Goal: Information Seeking & Learning: Learn about a topic

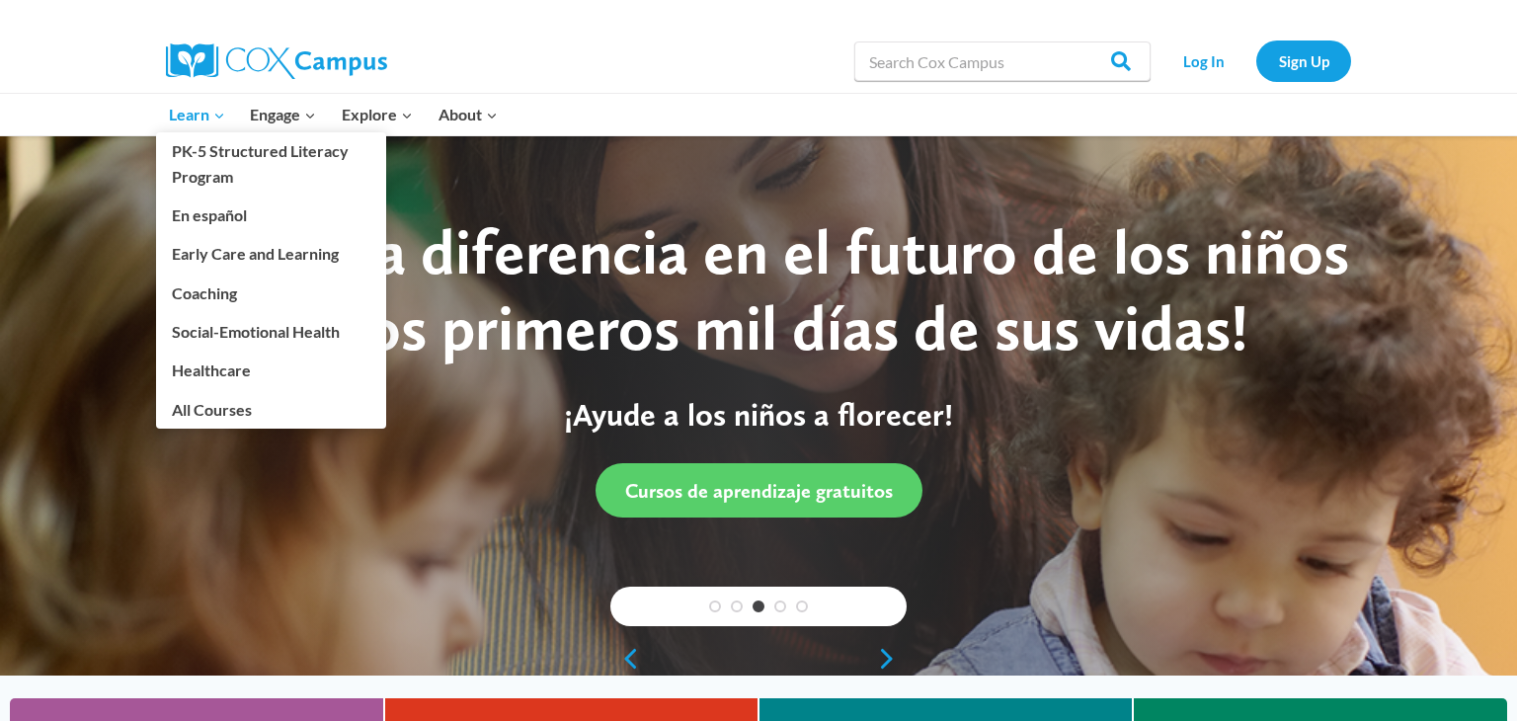
click at [219, 116] on icon "Primary Navigation" at bounding box center [219, 116] width 8 height 5
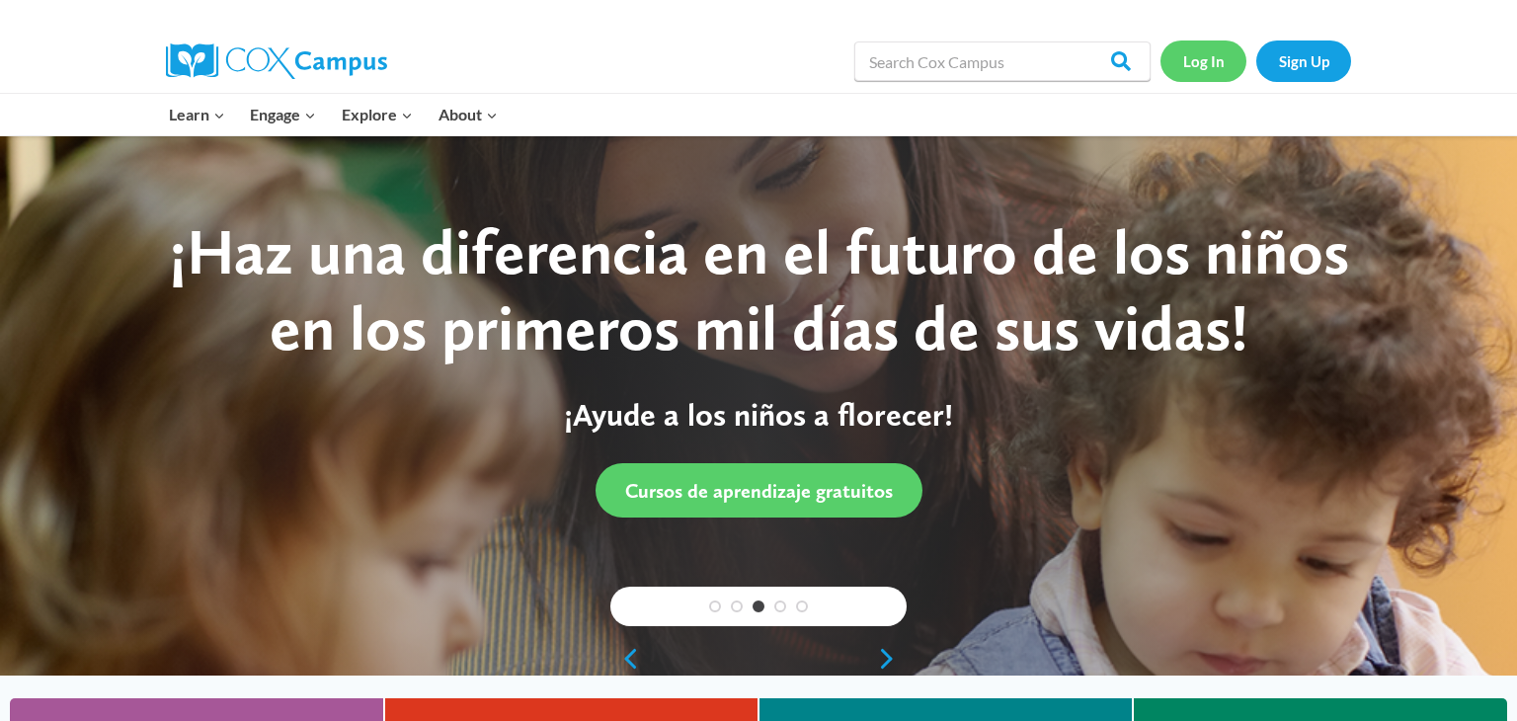
click at [1211, 51] on link "Log In" at bounding box center [1204, 61] width 86 height 41
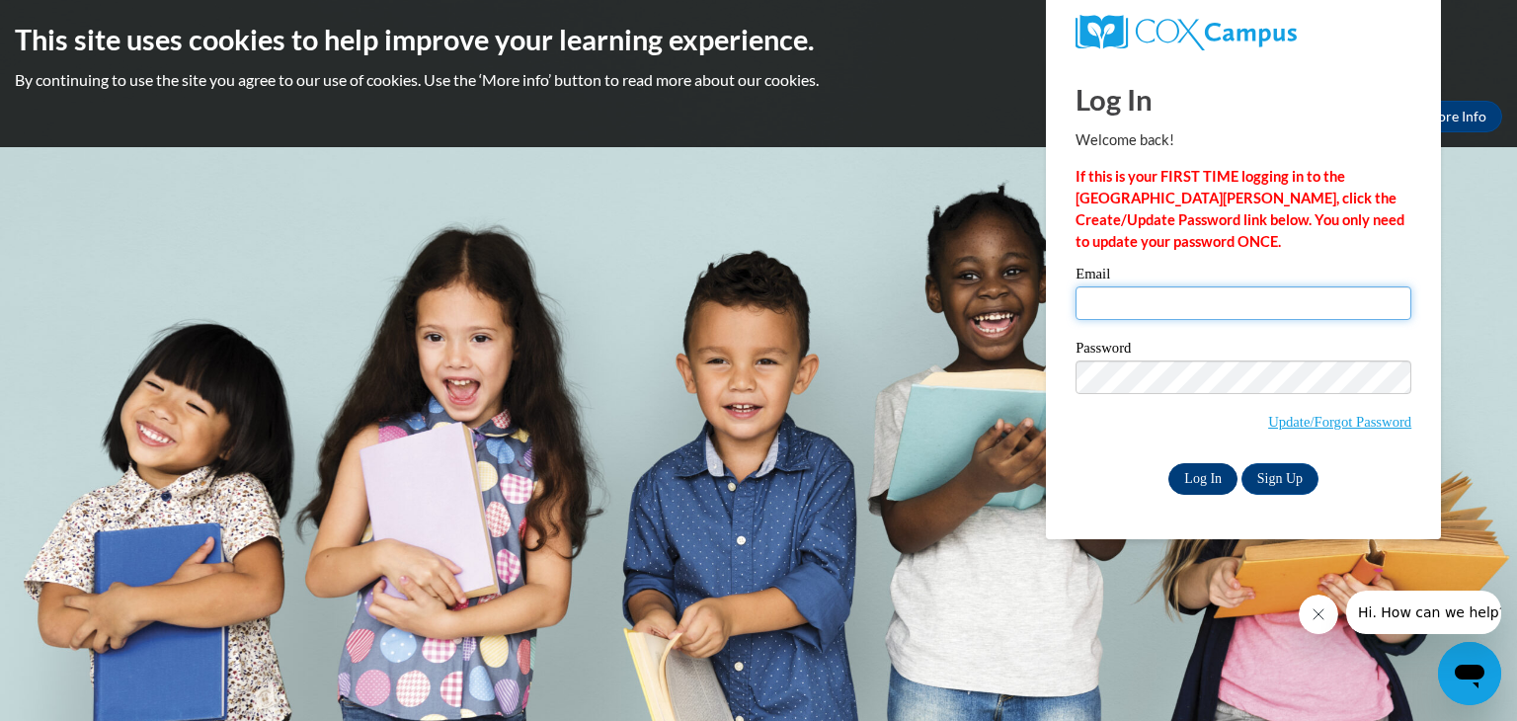
type input "infiiajay@gmail.com"
click at [1196, 471] on input "Log In" at bounding box center [1203, 479] width 69 height 32
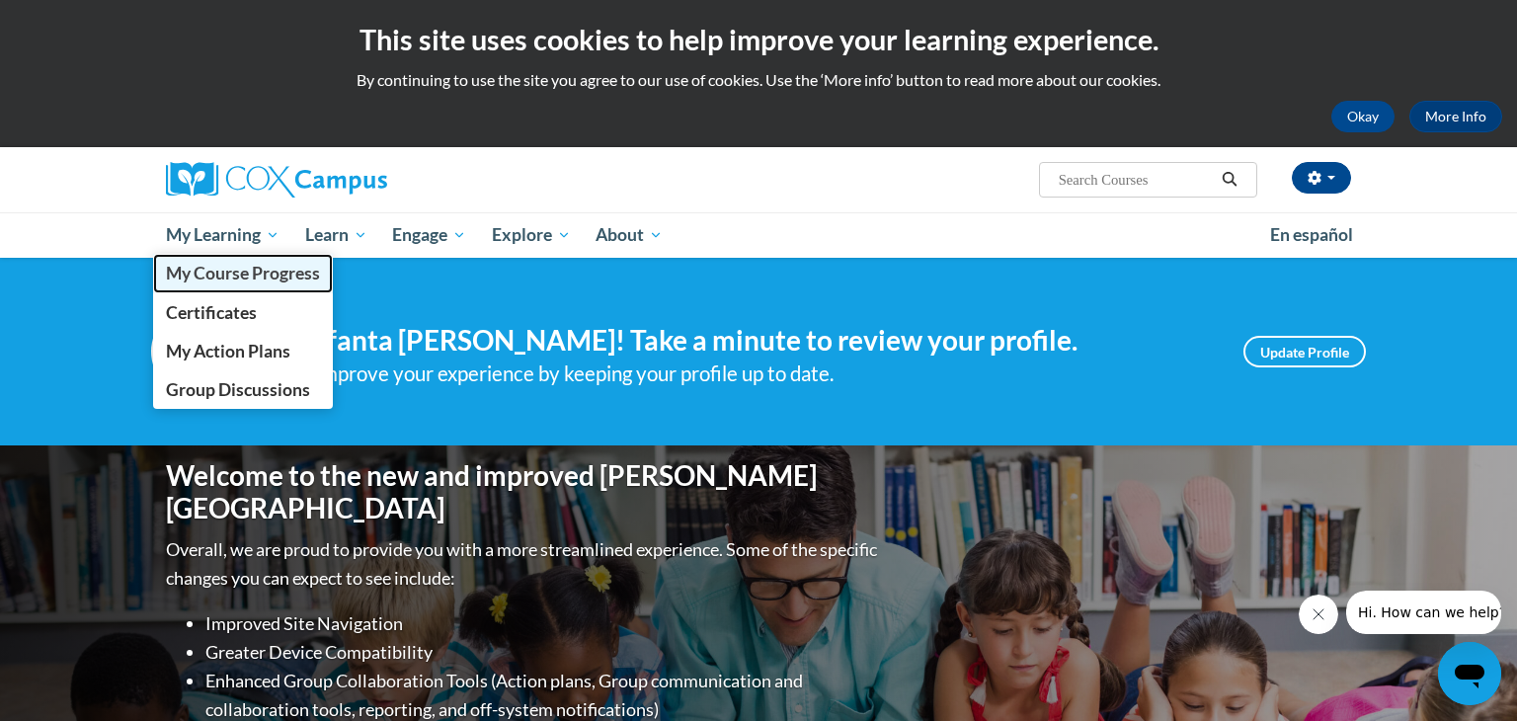
click at [283, 270] on span "My Course Progress" at bounding box center [243, 273] width 154 height 21
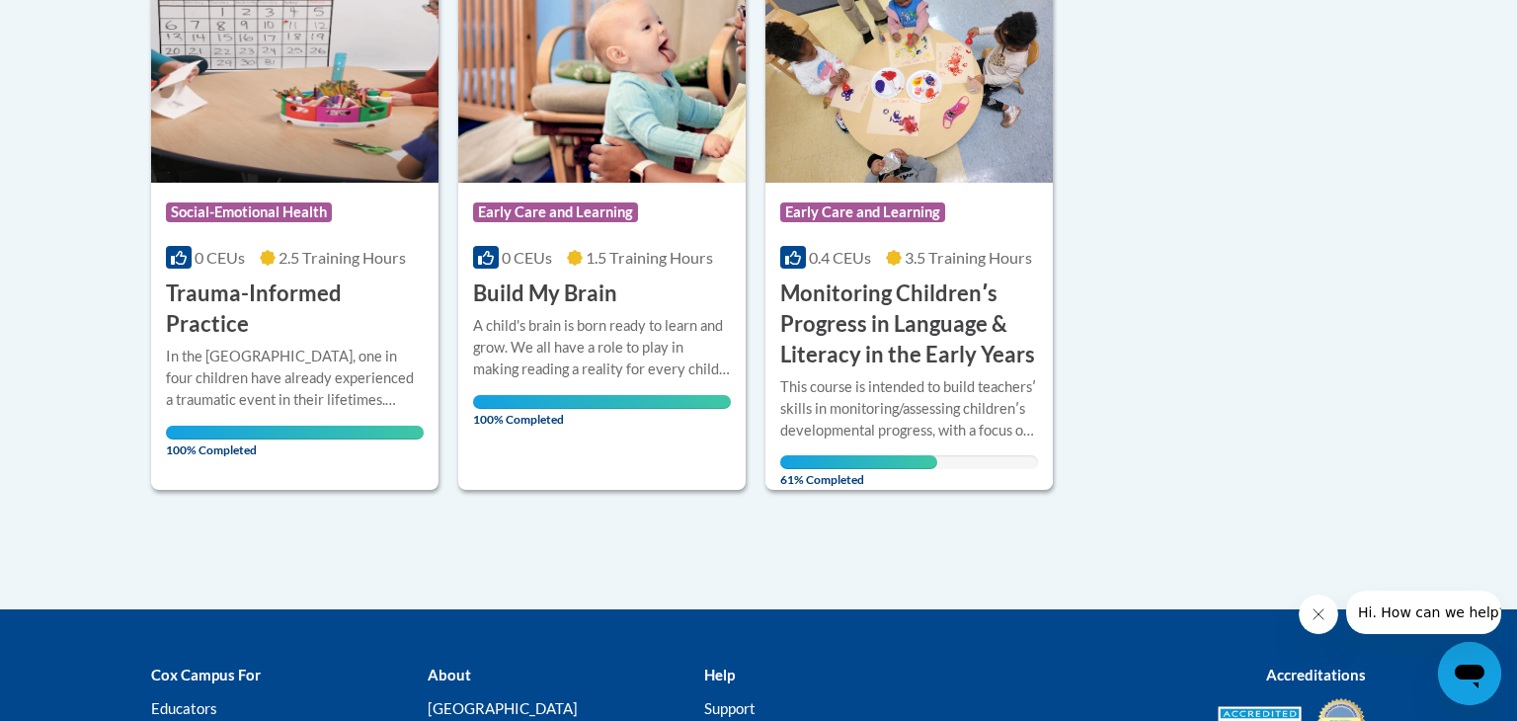
scroll to position [528, 0]
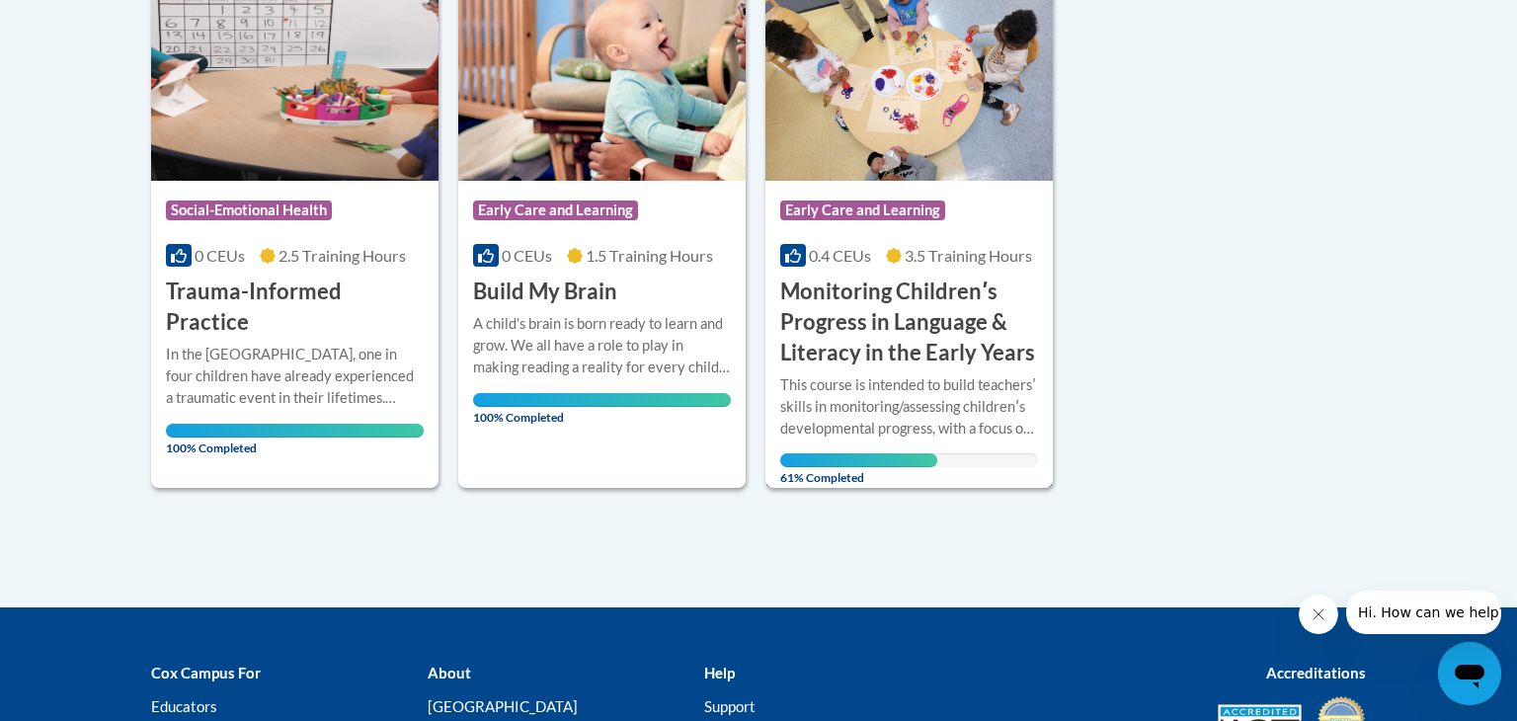
click at [931, 453] on span "61% Completed" at bounding box center [858, 469] width 157 height 32
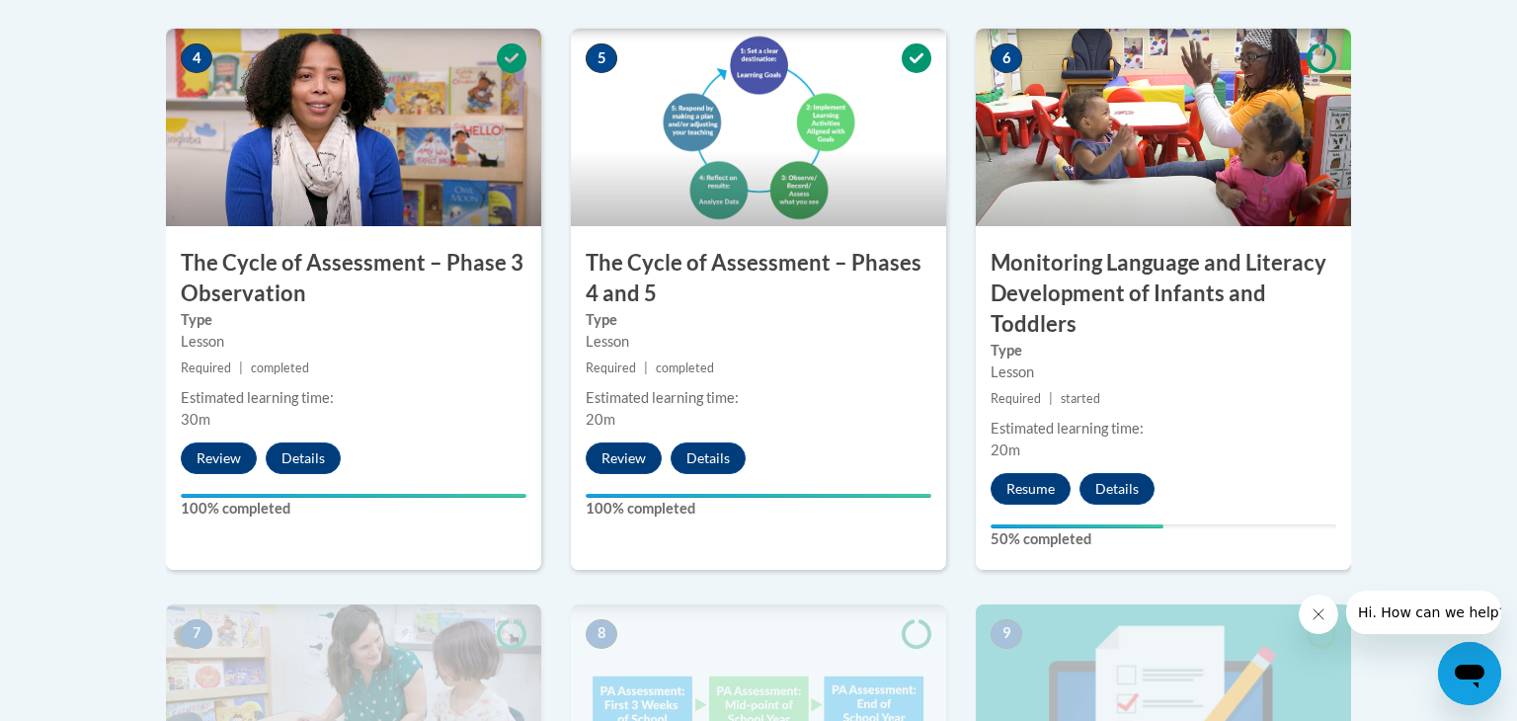
scroll to position [1232, 0]
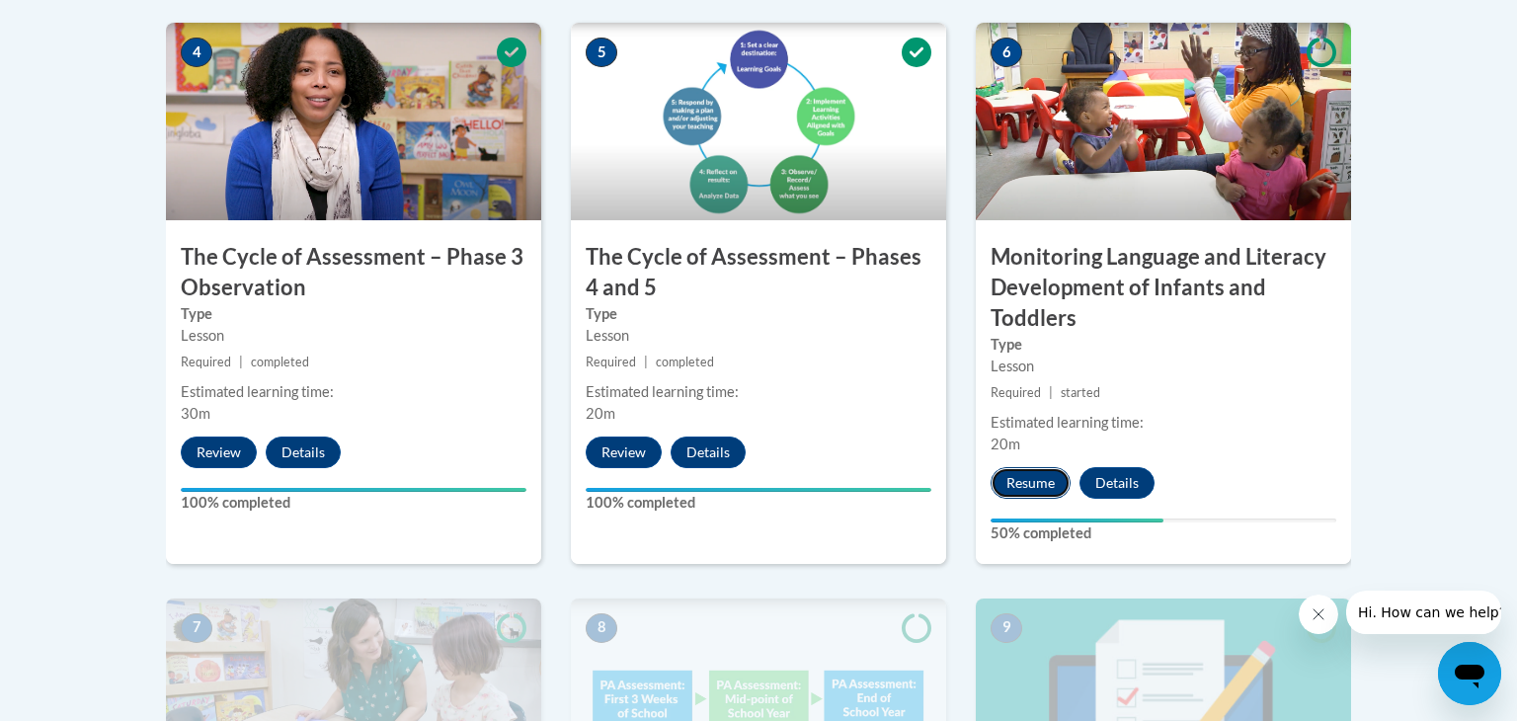
click at [1017, 477] on button "Resume" at bounding box center [1031, 483] width 80 height 32
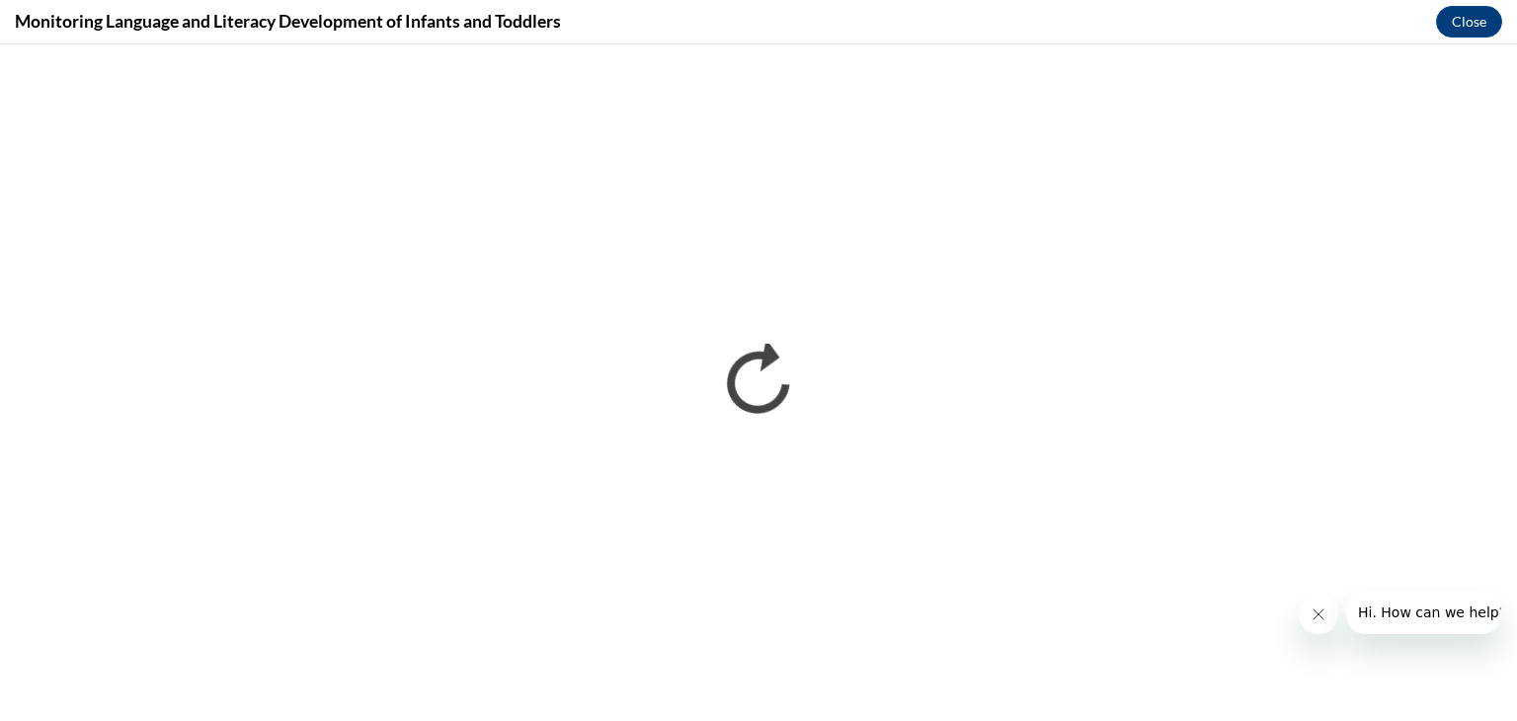
scroll to position [0, 0]
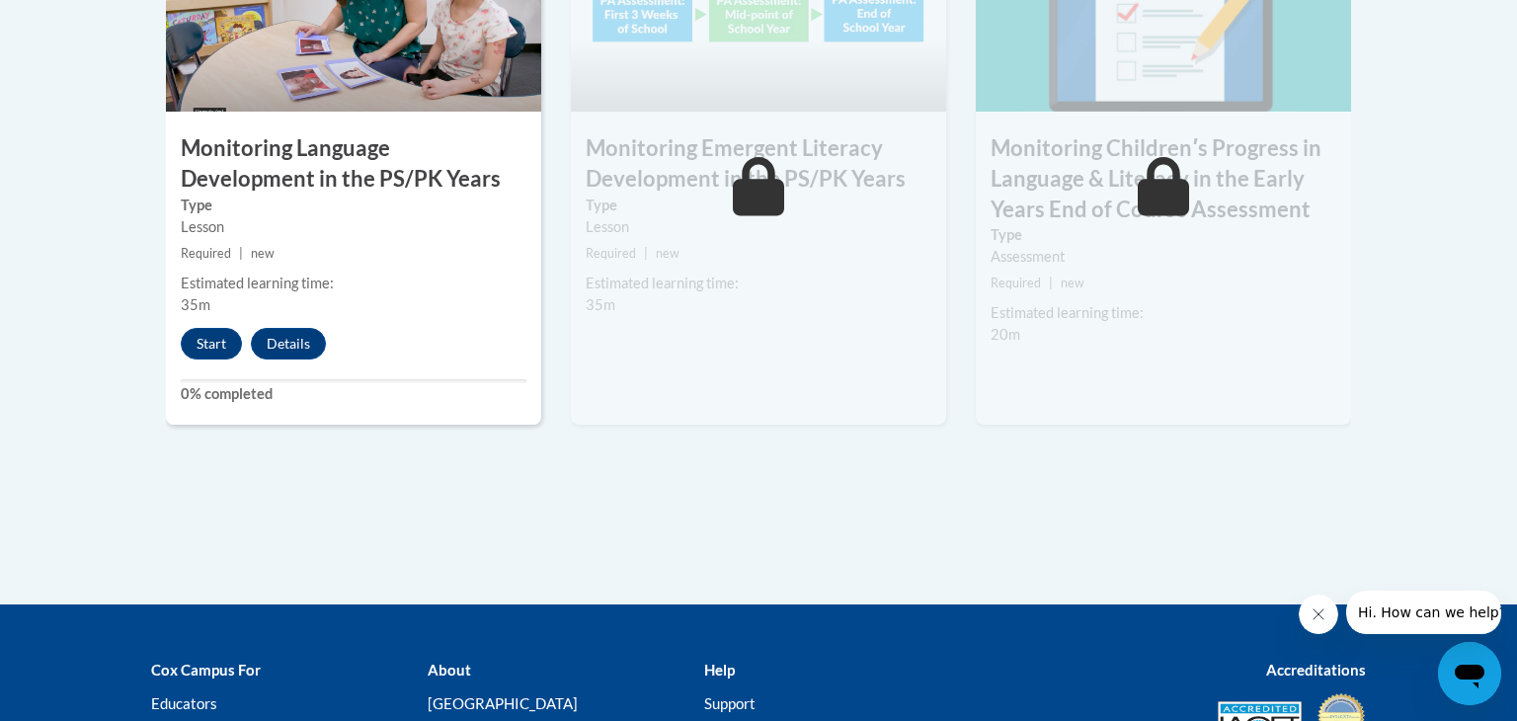
scroll to position [1920, 0]
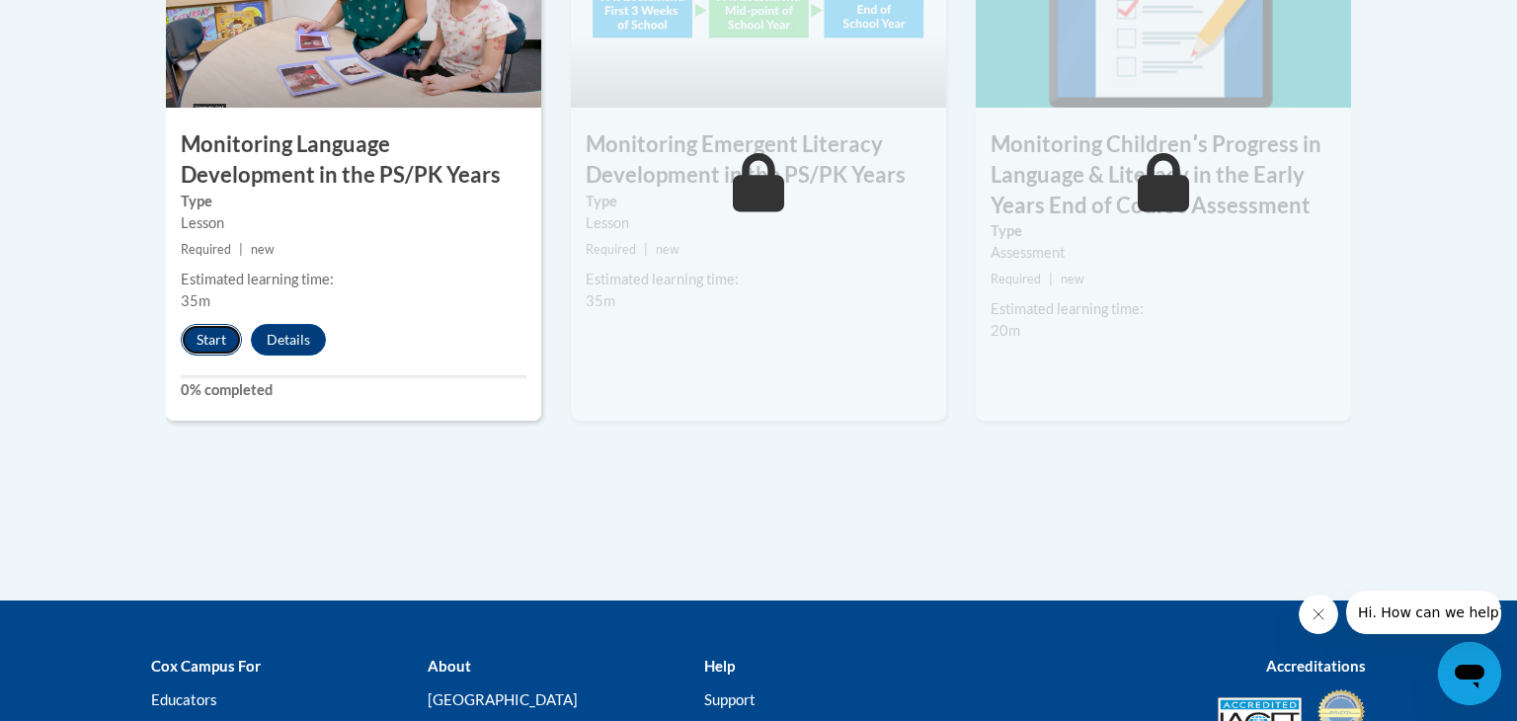
click at [223, 334] on button "Start" at bounding box center [211, 340] width 61 height 32
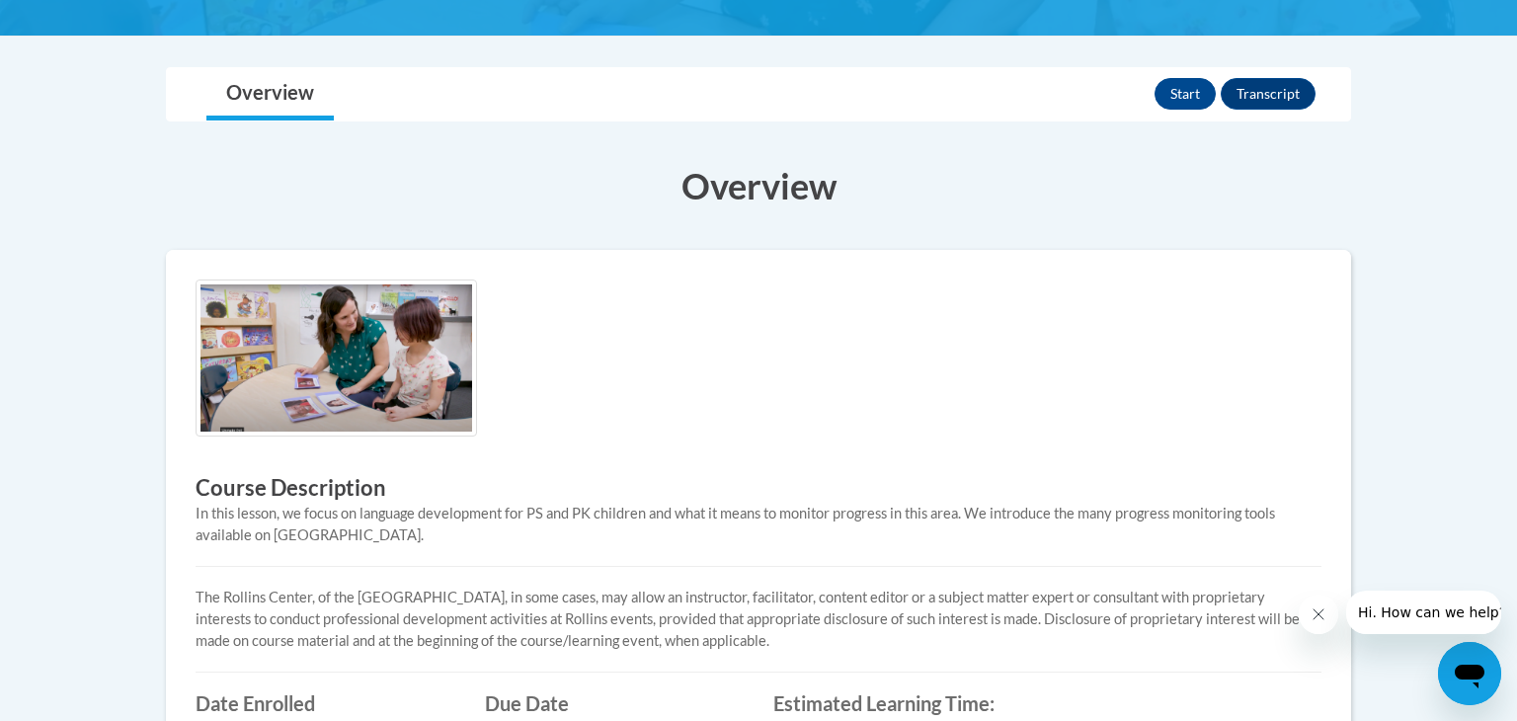
scroll to position [411, 0]
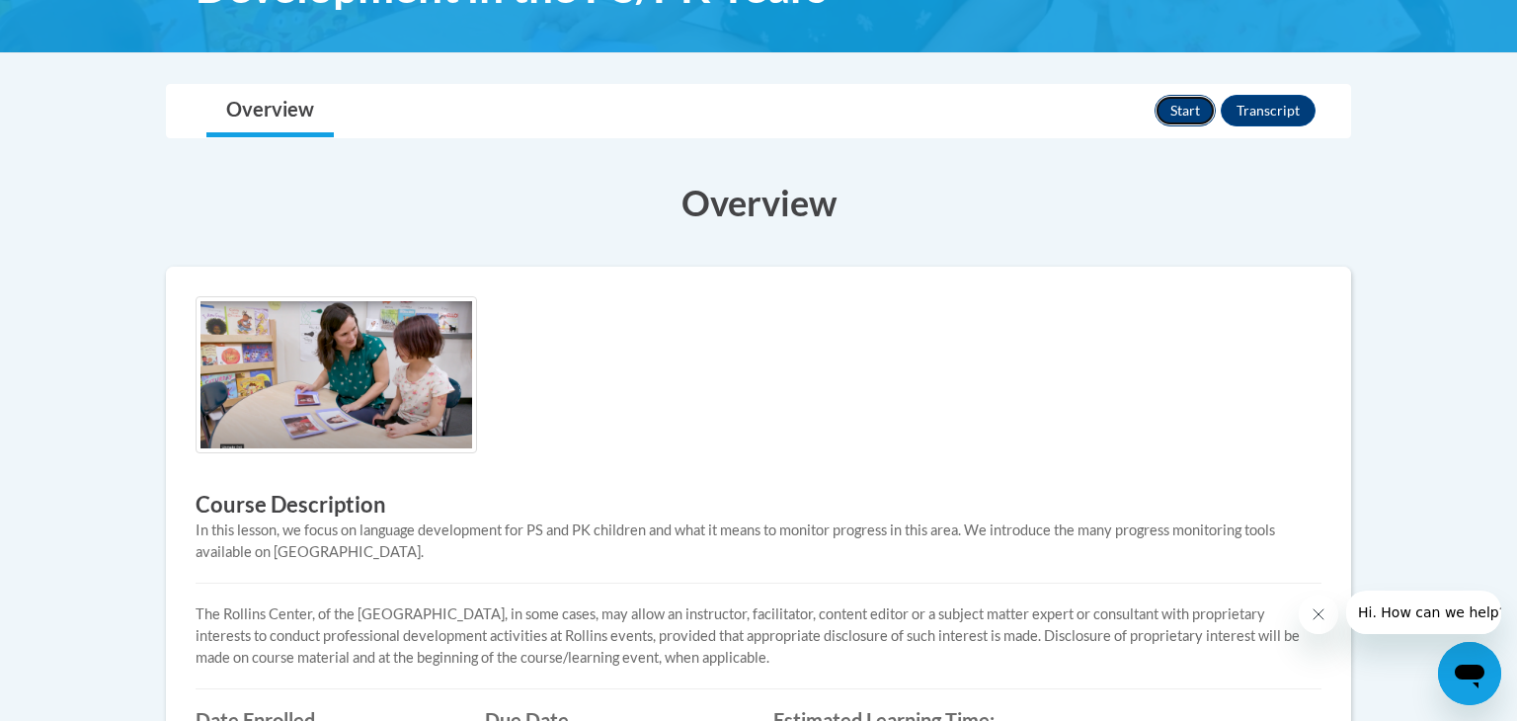
click at [1178, 101] on button "Start" at bounding box center [1185, 111] width 61 height 32
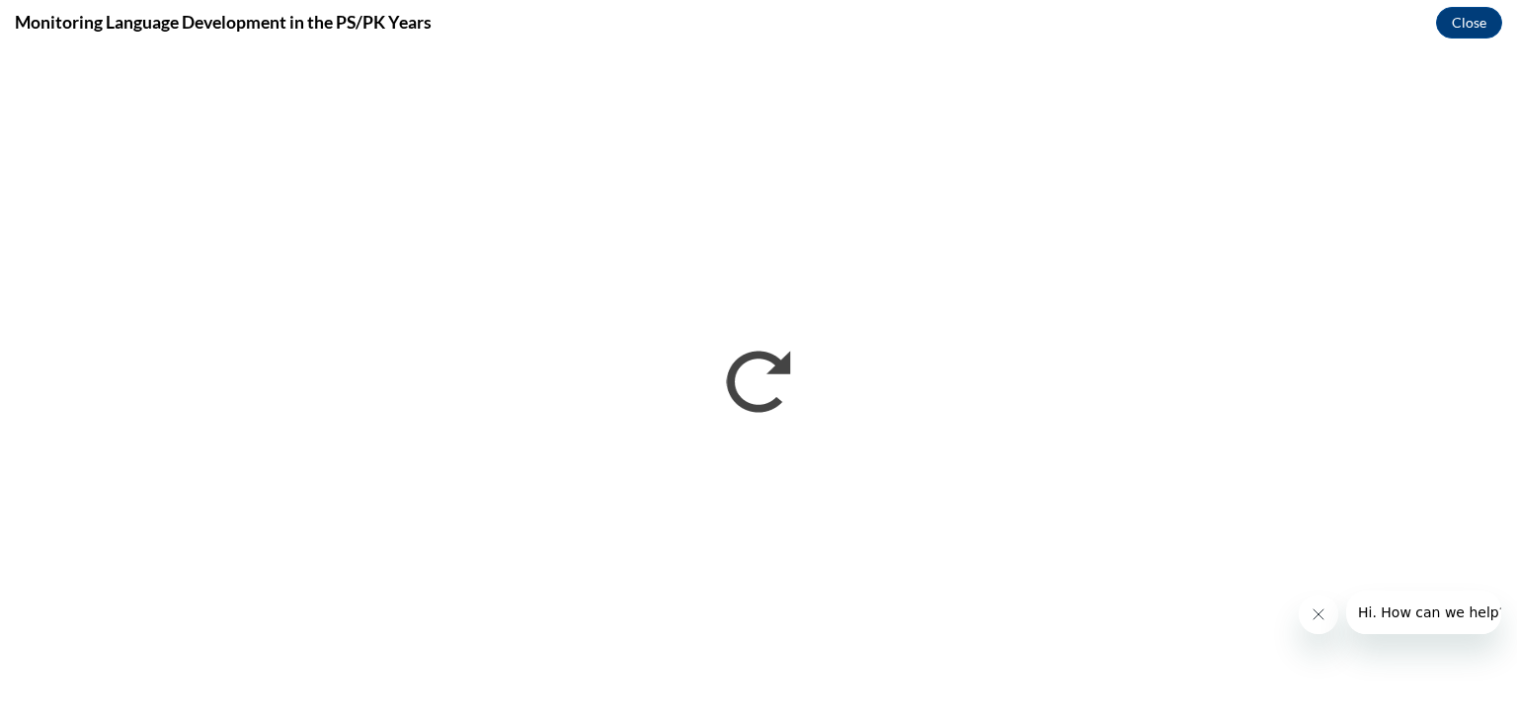
scroll to position [0, 0]
